Goal: Information Seeking & Learning: Learn about a topic

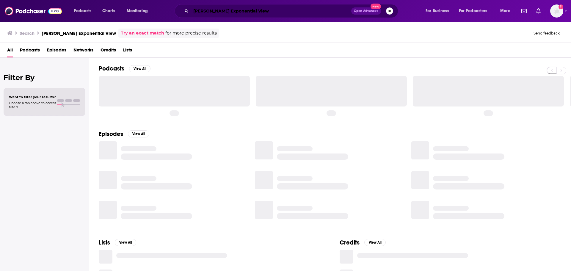
click at [276, 13] on input "[PERSON_NAME] Exponential View" at bounding box center [271, 11] width 160 height 10
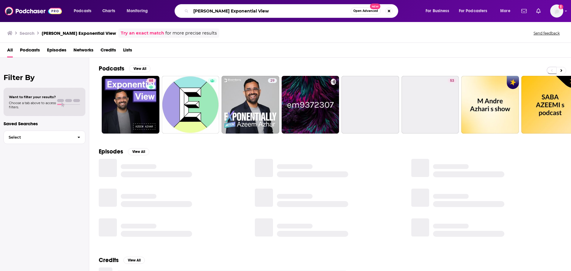
drag, startPoint x: 276, startPoint y: 13, endPoint x: 192, endPoint y: 12, distance: 83.5
click at [192, 12] on input "[PERSON_NAME] Exponential View" at bounding box center [271, 11] width 160 height 10
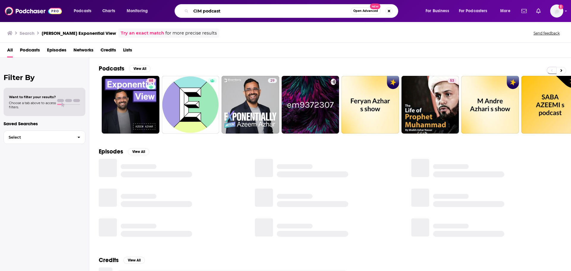
type input "CIM podcast"
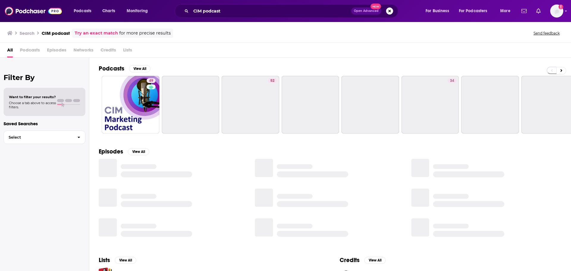
click at [223, 31] on div "Search CIM podcast Try an exact match for more precise results Send feedback" at bounding box center [284, 33] width 554 height 9
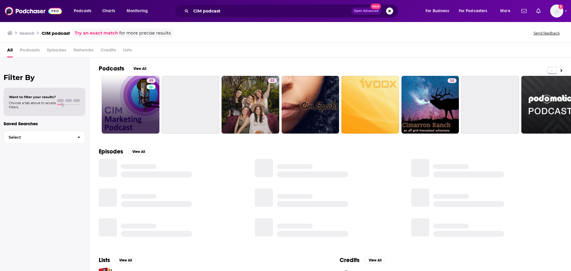
click at [119, 105] on link "49" at bounding box center [131, 105] width 58 height 58
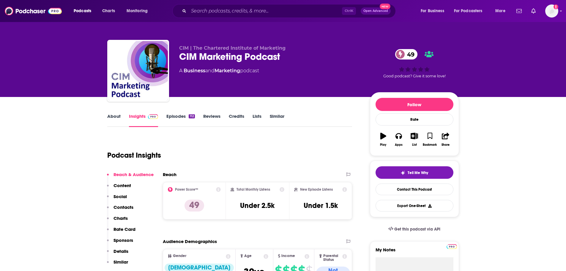
click at [118, 117] on link "About" at bounding box center [113, 120] width 13 height 14
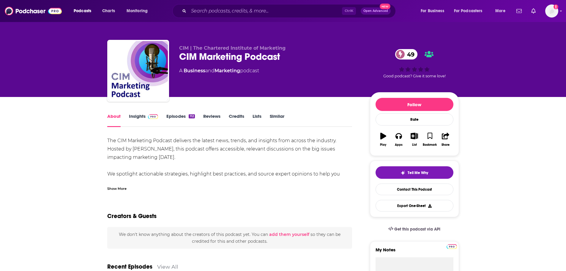
click at [114, 187] on div "Show More" at bounding box center [116, 188] width 19 height 6
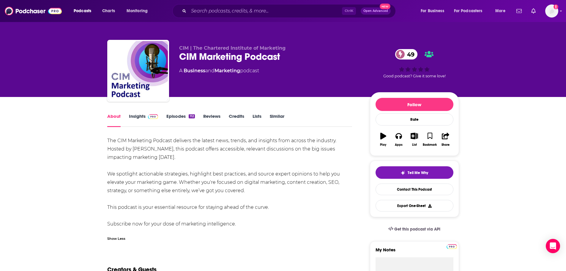
click at [136, 120] on link "Insights" at bounding box center [143, 120] width 29 height 14
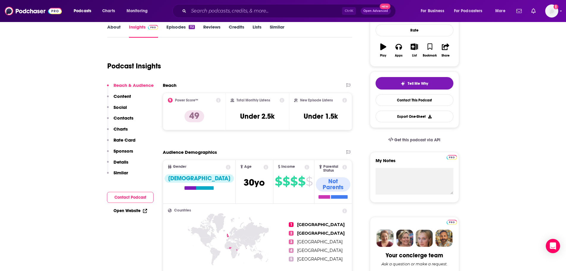
click at [120, 119] on p "Contacts" at bounding box center [124, 118] width 20 height 6
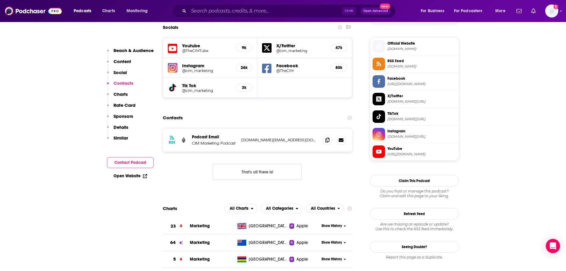
scroll to position [523, 0]
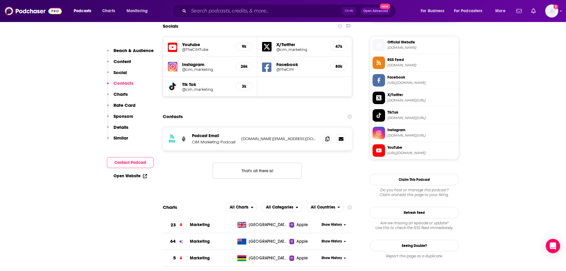
click at [117, 127] on p "Details" at bounding box center [121, 127] width 15 height 6
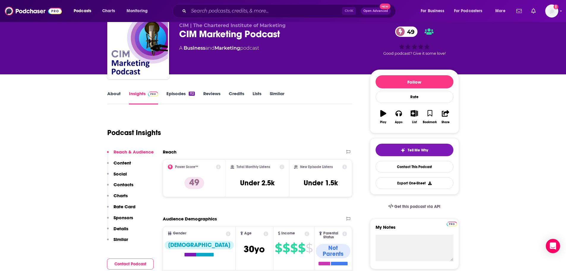
scroll to position [59, 0]
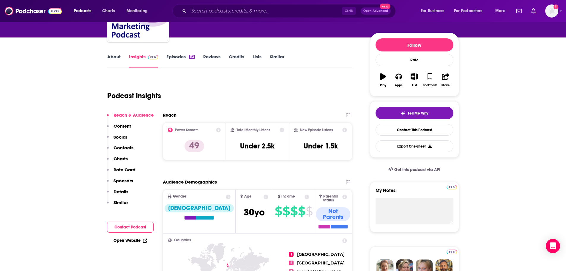
click at [109, 57] on link "About" at bounding box center [113, 61] width 13 height 14
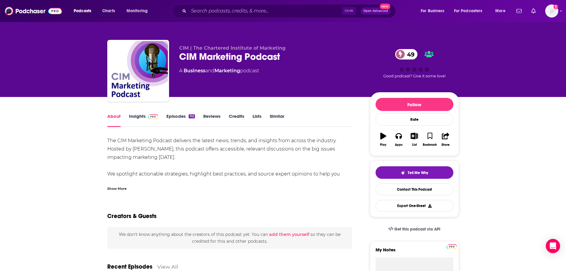
click at [122, 189] on div "Show More" at bounding box center [116, 188] width 19 height 6
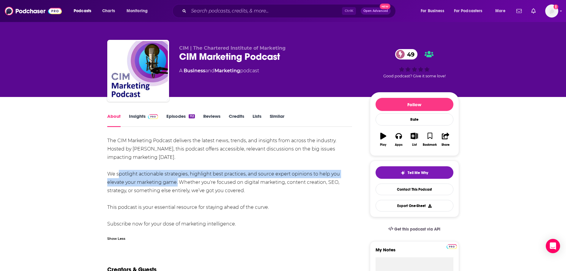
drag, startPoint x: 117, startPoint y: 172, endPoint x: 175, endPoint y: 185, distance: 59.9
click at [175, 185] on div "The CIM Marketing Podcast delivers the latest news, trends, and insights from a…" at bounding box center [229, 182] width 245 height 92
copy div "spotlight actionable strategies, highlight best practices, and source expert op…"
click at [133, 69] on img "CIM Marketing Podcast" at bounding box center [138, 70] width 59 height 59
